Goal: Task Accomplishment & Management: Use online tool/utility

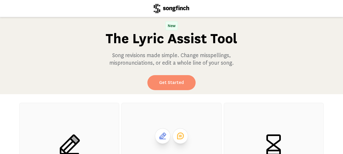
click at [172, 78] on link "Get Started" at bounding box center [171, 82] width 48 height 15
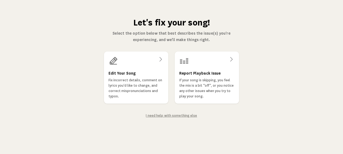
click at [115, 72] on h3 "Edit Your Song" at bounding box center [122, 73] width 27 height 6
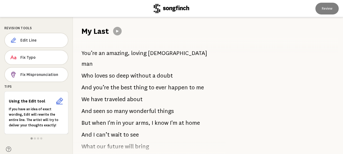
scroll to position [382, 0]
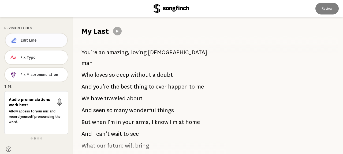
click at [26, 42] on span "Edit Line" at bounding box center [42, 40] width 42 height 5
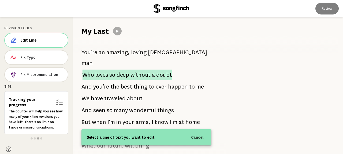
click at [98, 69] on span "loves" at bounding box center [101, 74] width 13 height 10
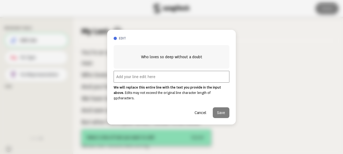
click at [121, 80] on input "text" at bounding box center [172, 77] width 116 height 12
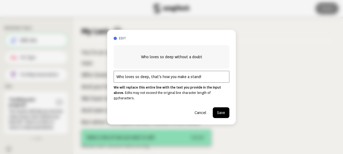
type input "Who loves so deep, that's how you make a stand!"
click at [220, 111] on button "Save" at bounding box center [221, 112] width 17 height 11
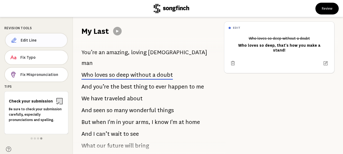
click at [21, 38] on span "Edit Line" at bounding box center [42, 40] width 42 height 5
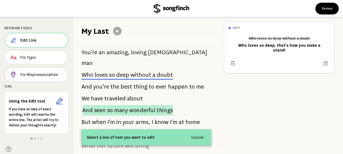
click at [100, 105] on span "seen" at bounding box center [100, 110] width 12 height 10
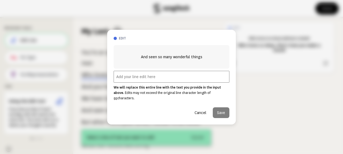
click at [124, 77] on input "text" at bounding box center [172, 77] width 116 height 12
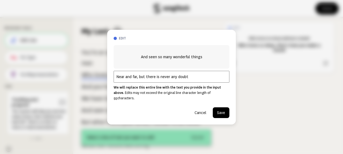
type input "Near and far, but there is never any doubt"
click at [219, 110] on button "Save" at bounding box center [221, 112] width 17 height 11
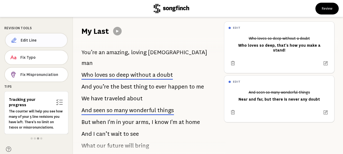
click at [24, 40] on span "Edit Line" at bounding box center [42, 40] width 42 height 5
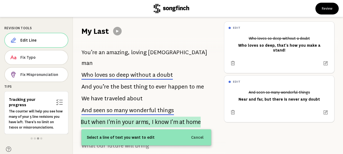
click at [89, 117] on p "But when I'm in your arms, I know I'm at home" at bounding box center [141, 122] width 120 height 11
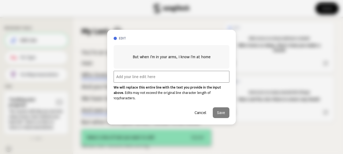
click at [123, 79] on input "text" at bounding box center [172, 77] width 116 height 12
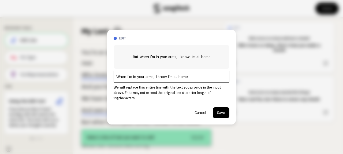
type input "When I'm in your arms, I know I'm at home"
click at [218, 111] on button "Save" at bounding box center [221, 112] width 17 height 11
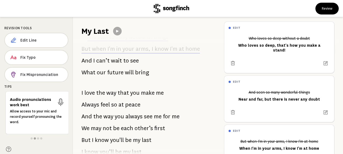
scroll to position [471, 0]
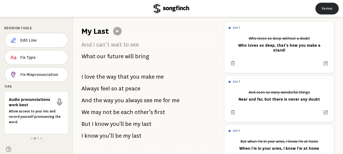
click at [330, 8] on button "Review" at bounding box center [326, 9] width 23 height 12
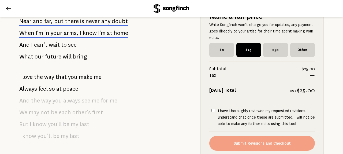
scroll to position [502, 0]
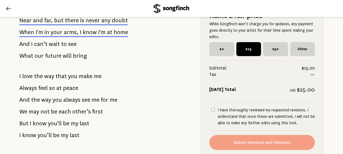
click at [212, 111] on input "I have thoroughly reviewed my requested revisions. I understand that once these…" at bounding box center [212, 109] width 3 height 3
checkbox input "true"
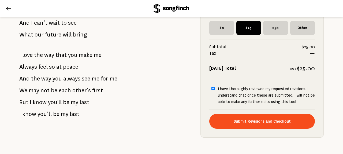
scroll to position [529, 0]
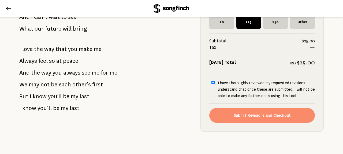
click at [255, 119] on button "Submit Revisions and Checkout" at bounding box center [262, 115] width 106 height 15
